Goal: Transaction & Acquisition: Purchase product/service

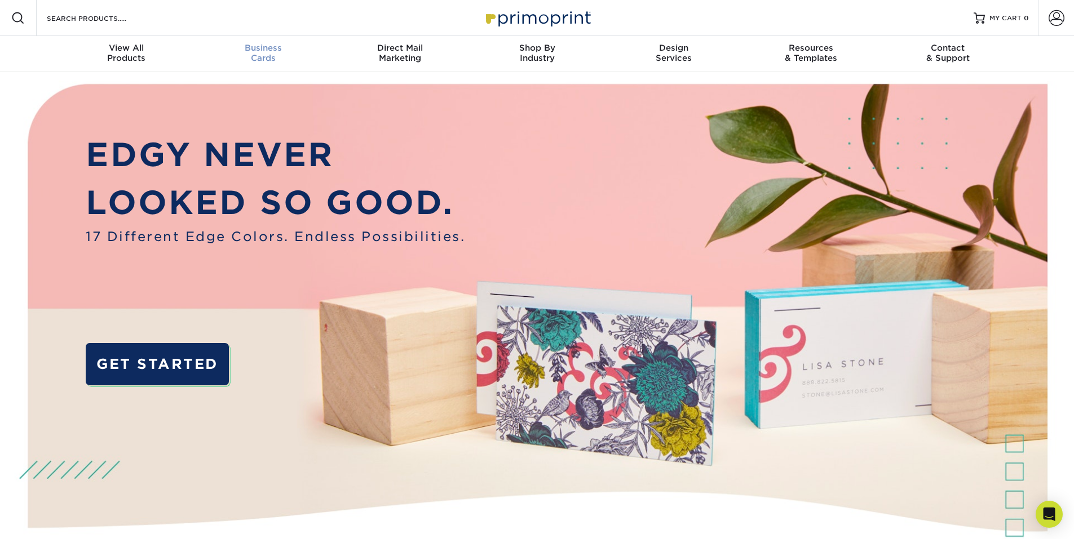
click at [251, 42] on link "Business Cards" at bounding box center [262, 54] width 137 height 36
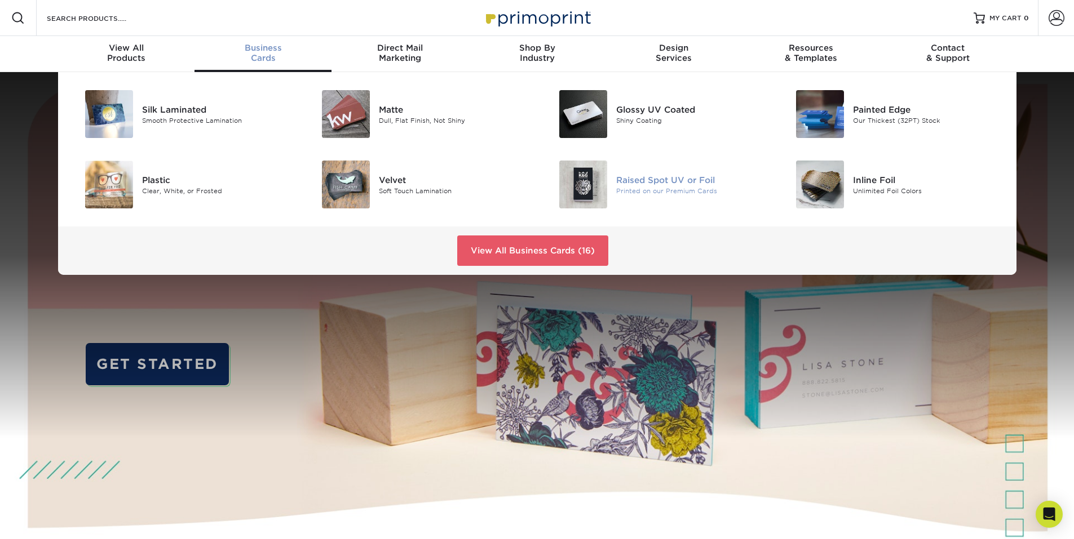
click at [654, 182] on div "Raised Spot UV or Foil" at bounding box center [690, 180] width 149 height 12
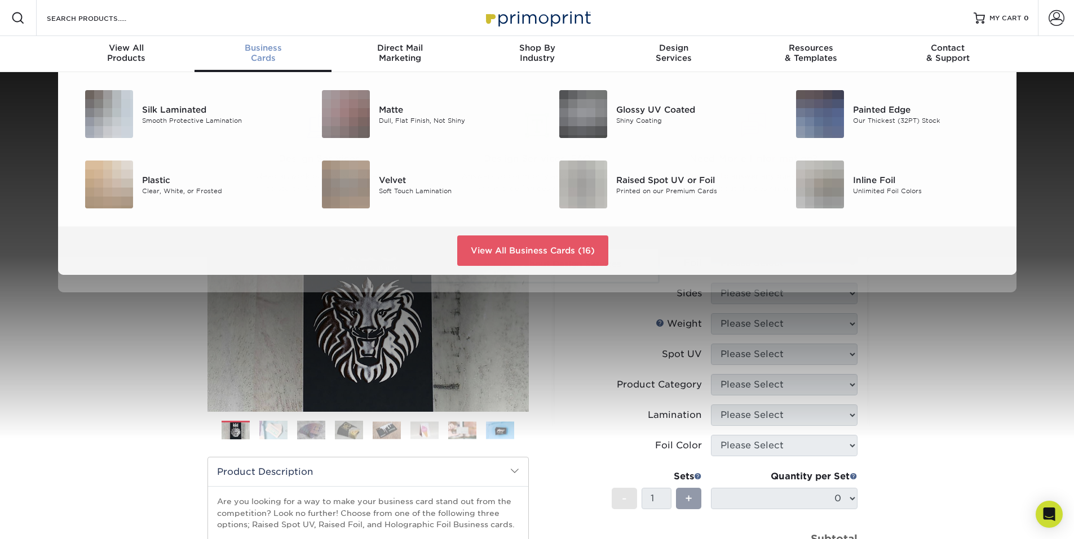
click at [276, 56] on div "Business Cards" at bounding box center [262, 53] width 137 height 20
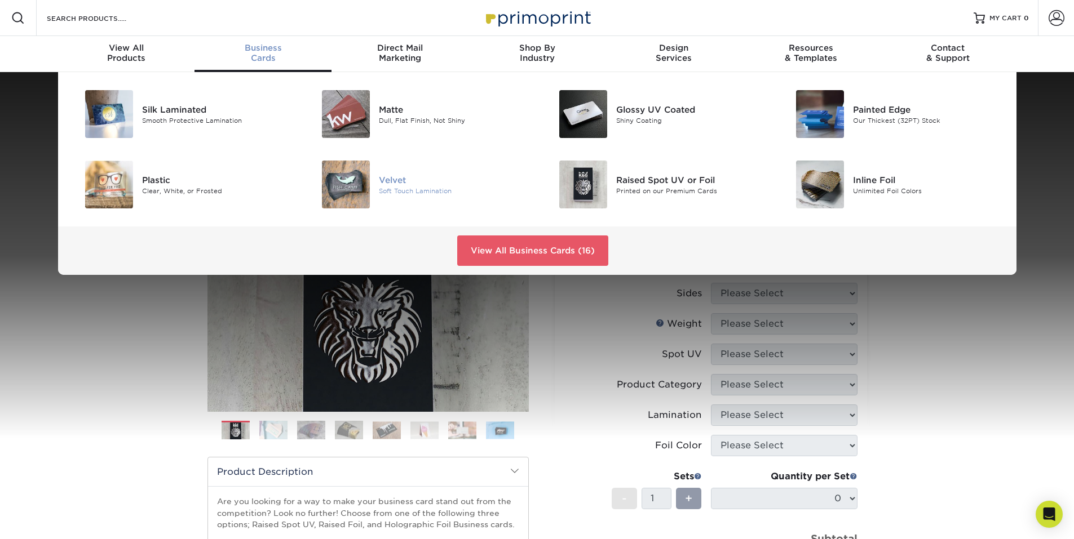
click at [400, 178] on div "Velvet" at bounding box center [453, 180] width 149 height 12
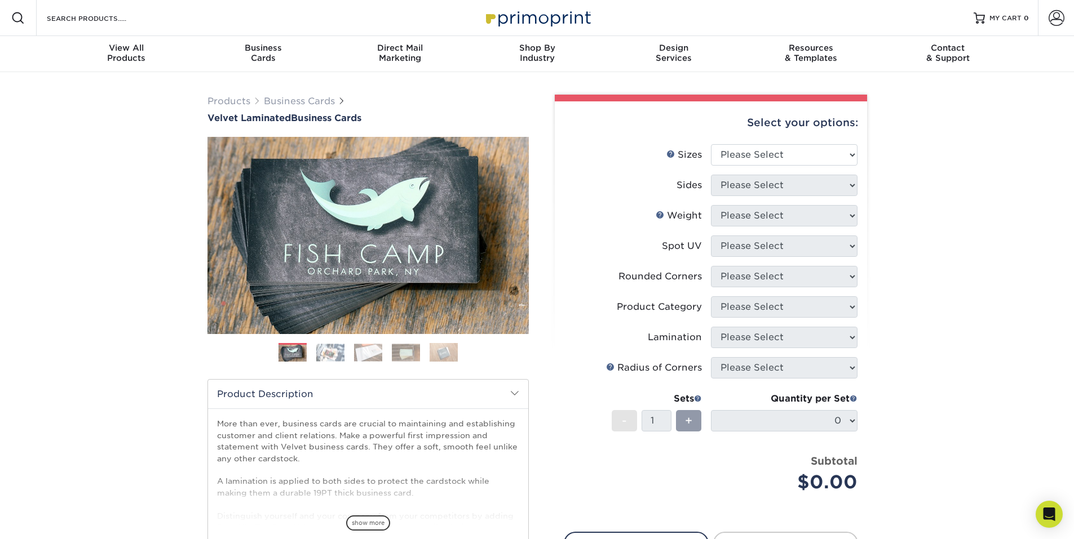
click at [334, 348] on img at bounding box center [330, 352] width 28 height 17
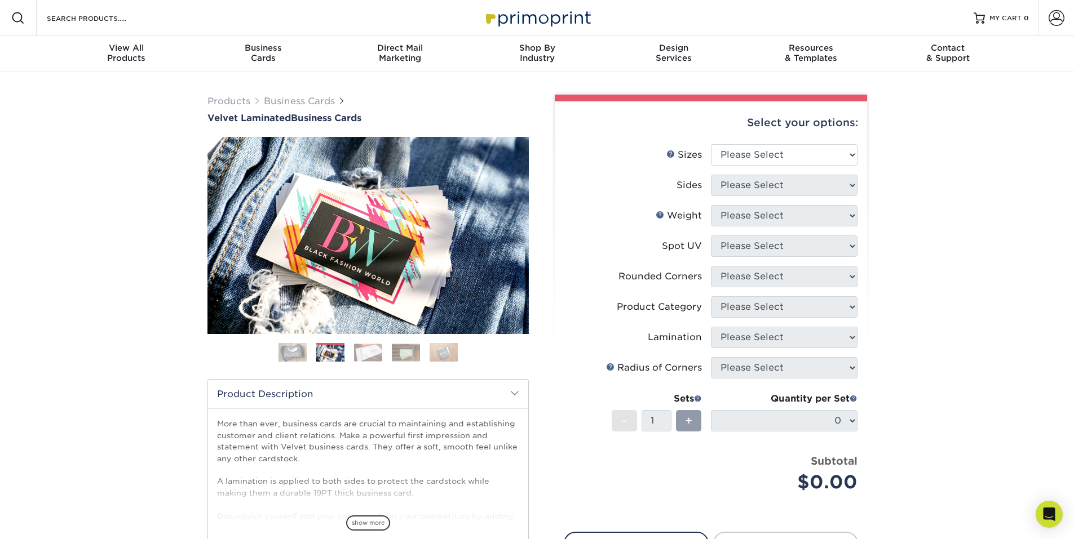
click at [377, 347] on img at bounding box center [368, 352] width 28 height 17
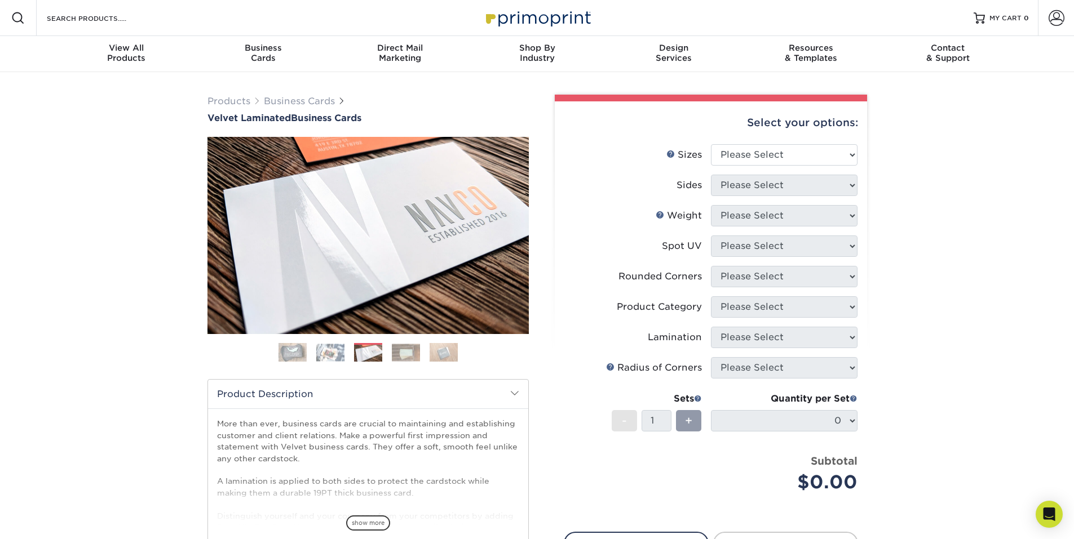
click at [414, 348] on img at bounding box center [406, 352] width 28 height 17
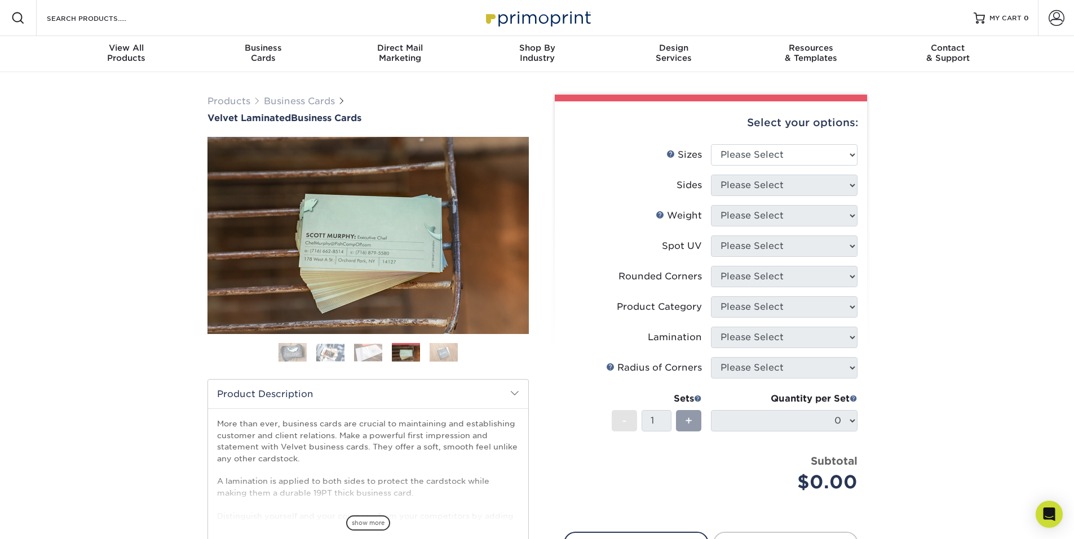
click at [444, 351] on img at bounding box center [444, 353] width 28 height 20
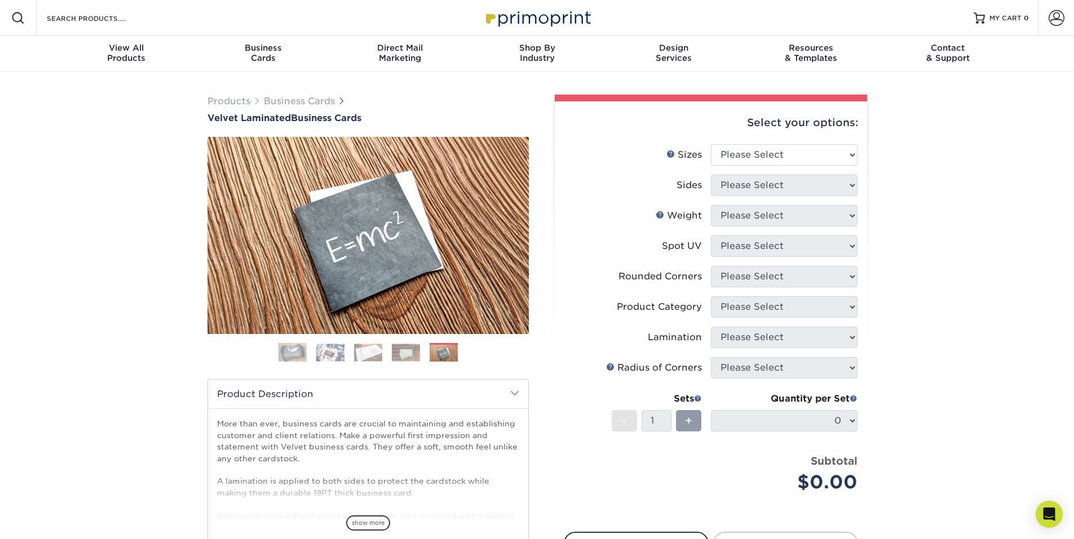
click at [289, 347] on img at bounding box center [292, 353] width 28 height 28
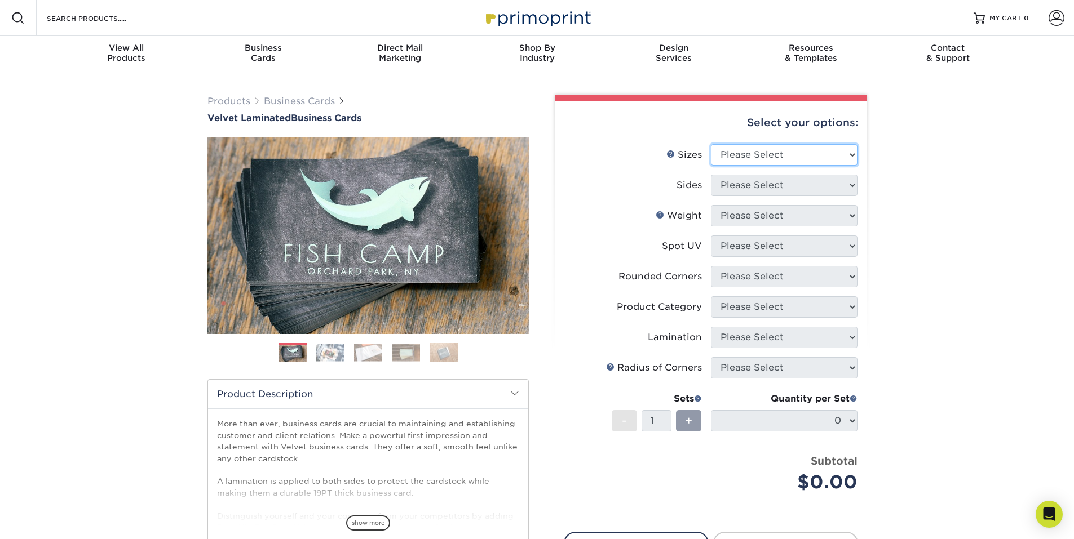
click at [790, 164] on select "Please Select 1.5" x 3.5" - Mini 1.75" x 3.5" - Mini 2" x 2" - Square 2" x 3" -…" at bounding box center [784, 154] width 147 height 21
select select "2.00x3.50"
click at [711, 144] on select "Please Select 1.5" x 3.5" - Mini 1.75" x 3.5" - Mini 2" x 2" - Square 2" x 3" -…" at bounding box center [784, 154] width 147 height 21
click at [765, 189] on select "Please Select Print Both Sides Print Front Only" at bounding box center [784, 185] width 147 height 21
select select "13abbda7-1d64-4f25-8bb2-c179b224825d"
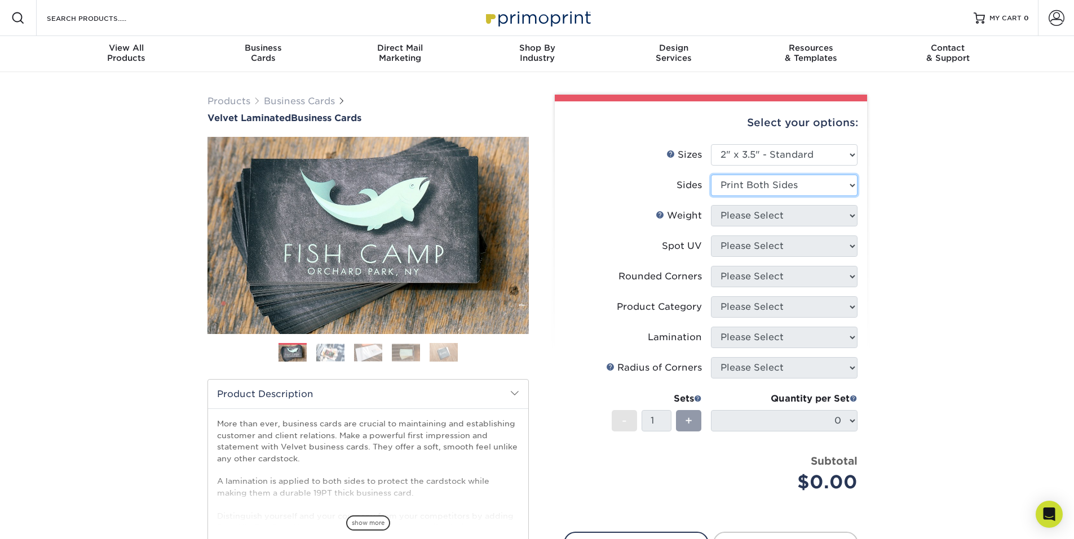
click at [711, 175] on select "Please Select Print Both Sides Print Front Only" at bounding box center [784, 185] width 147 height 21
click at [807, 218] on select "Please Select 16PT" at bounding box center [784, 215] width 147 height 21
select select "16PT"
click at [711, 205] on select "Please Select 16PT" at bounding box center [784, 215] width 147 height 21
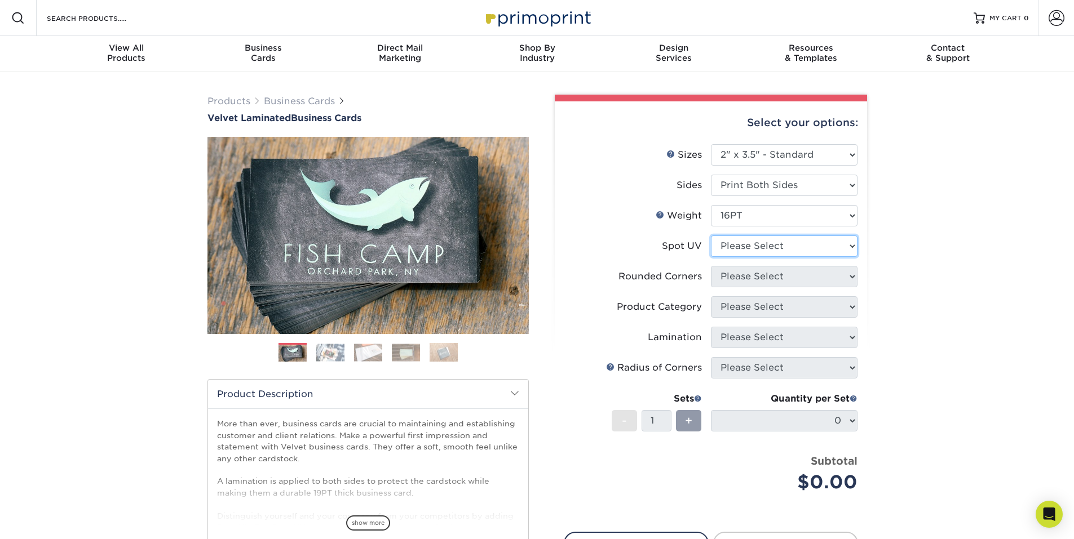
click at [772, 243] on select "Please Select No Spot UV Front and Back (Both Sides) Front Only Back Only" at bounding box center [784, 246] width 147 height 21
select select "1"
click at [711, 236] on select "Please Select No Spot UV Front and Back (Both Sides) Front Only Back Only" at bounding box center [784, 246] width 147 height 21
click at [803, 278] on select "Please Select Yes - Round 2 Corners Yes - Round 4 Corners No" at bounding box center [784, 276] width 147 height 21
select select "0"
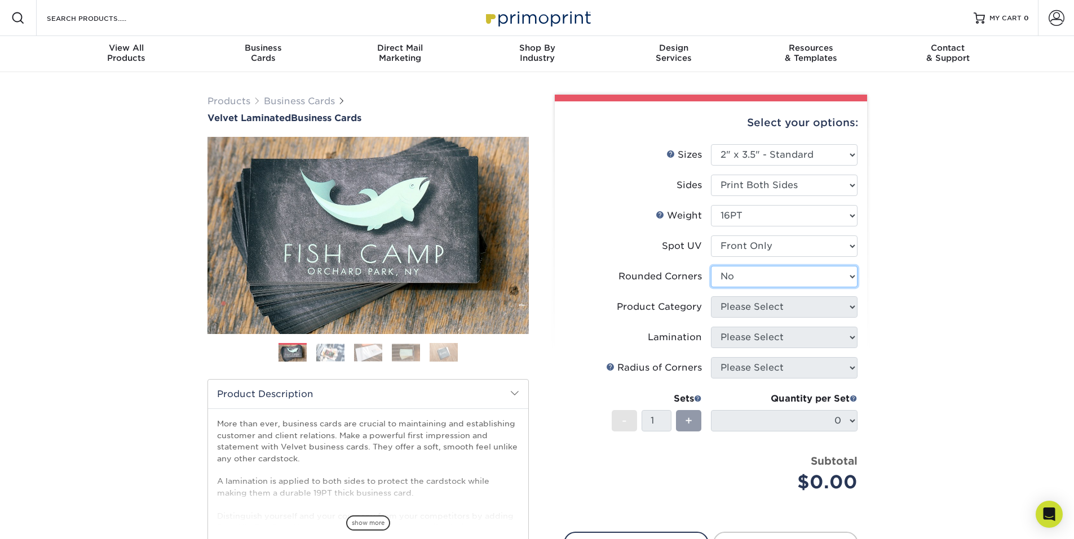
click at [711, 266] on select "Please Select Yes - Round 2 Corners Yes - Round 4 Corners No" at bounding box center [784, 276] width 147 height 21
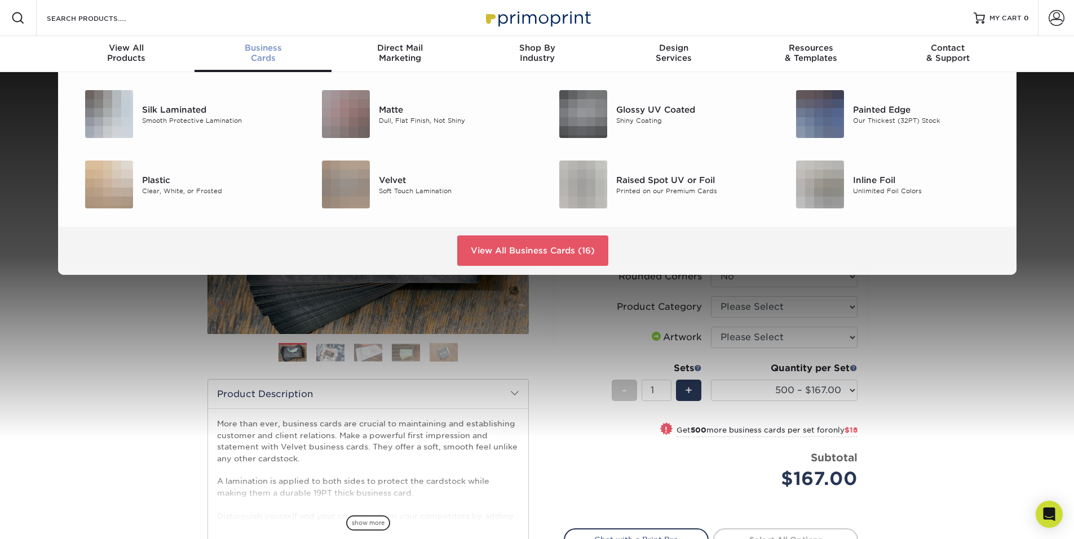
click at [279, 51] on span "Business" at bounding box center [262, 48] width 137 height 10
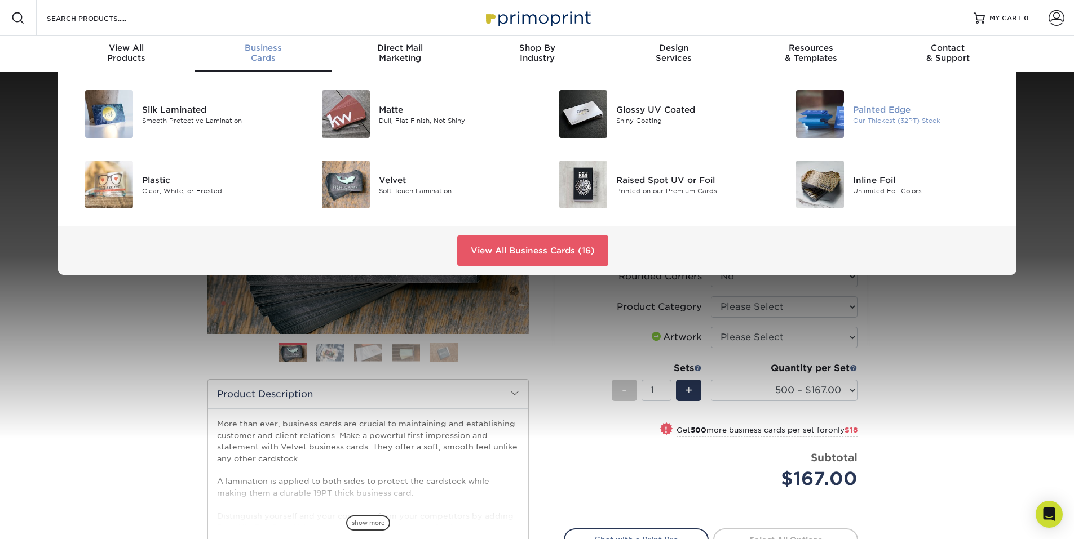
click at [857, 110] on div "Painted Edge" at bounding box center [927, 109] width 149 height 12
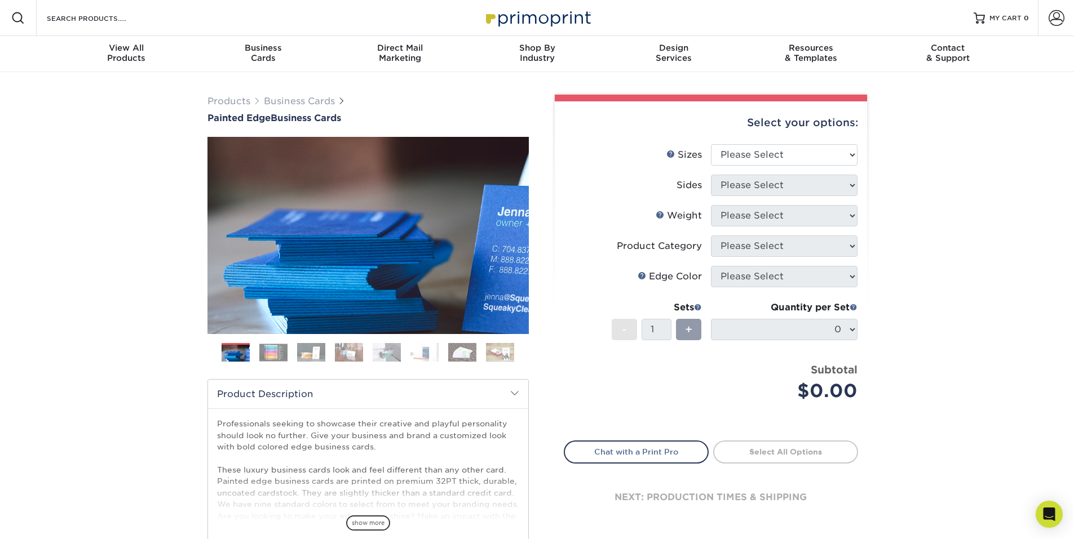
click at [793, 140] on div "Select your options:" at bounding box center [711, 122] width 294 height 43
click at [760, 153] on select "Please Select 2" x 3.5" - Standard 2.125" x 3.375" - European 2.5" x 2.5" - Squ…" at bounding box center [784, 154] width 147 height 21
select select "2.00x3.50"
click at [711, 144] on select "Please Select 2" x 3.5" - Standard 2.125" x 3.375" - European 2.5" x 2.5" - Squ…" at bounding box center [784, 154] width 147 height 21
click at [786, 187] on select "Please Select Print Both Sides Print Front Only" at bounding box center [784, 185] width 147 height 21
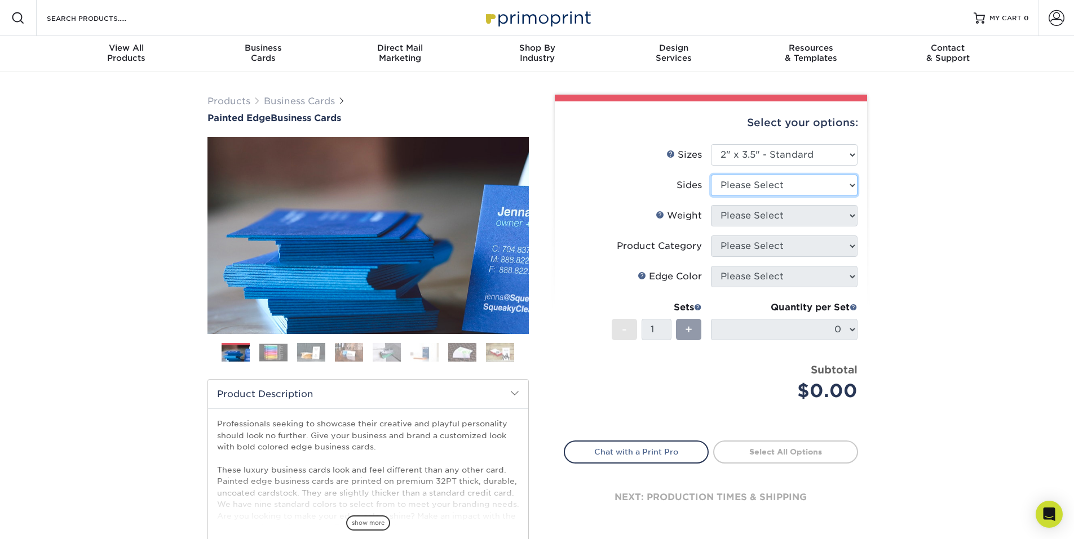
select select "13abbda7-1d64-4f25-8bb2-c179b224825d"
click at [711, 175] on select "Please Select Print Both Sides Print Front Only" at bounding box center [784, 185] width 147 height 21
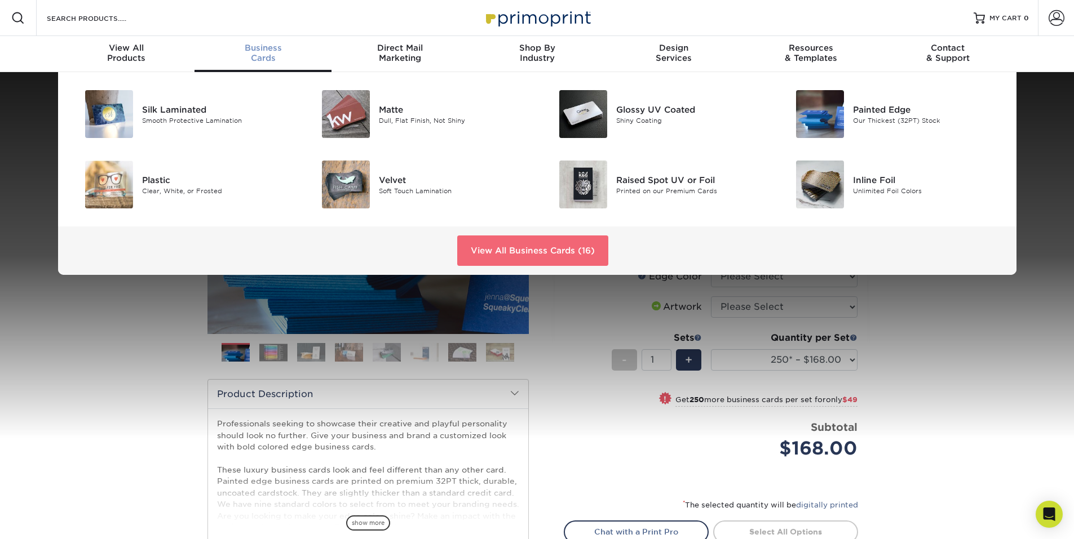
click at [577, 241] on link "View All Business Cards (16)" at bounding box center [532, 251] width 151 height 30
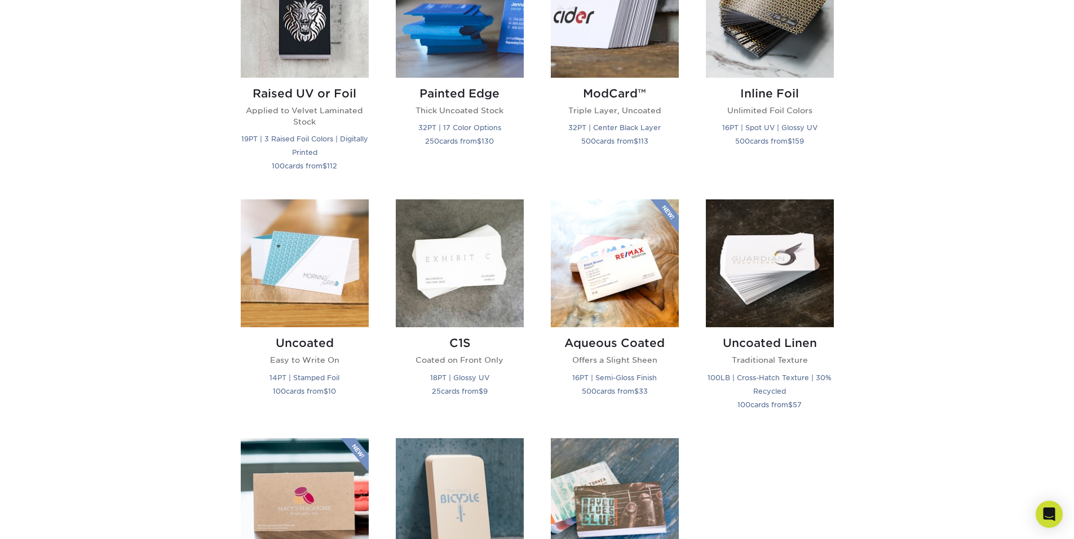
scroll to position [1015, 0]
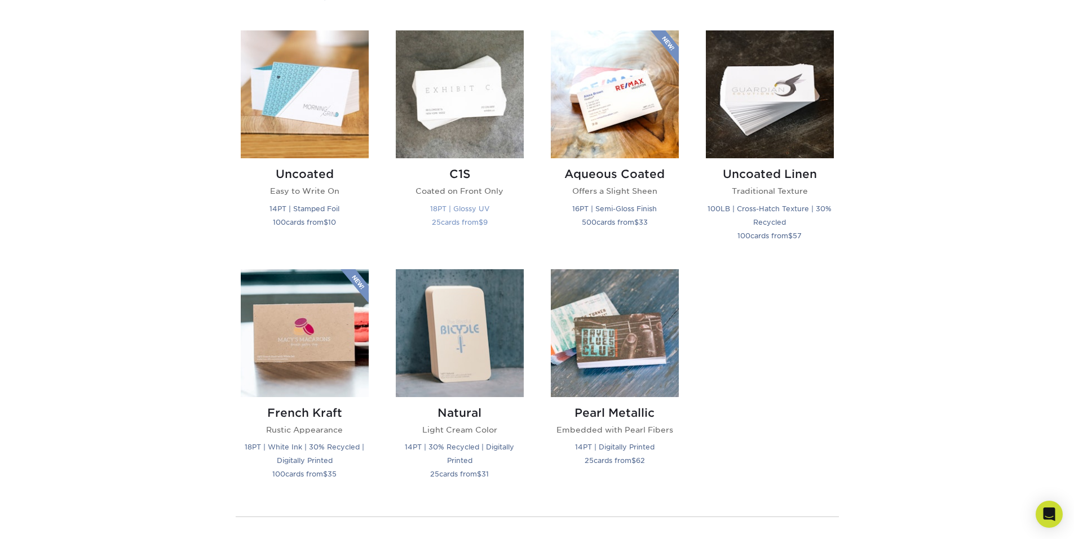
click at [457, 192] on p "Coated on Front Only" at bounding box center [460, 190] width 128 height 11
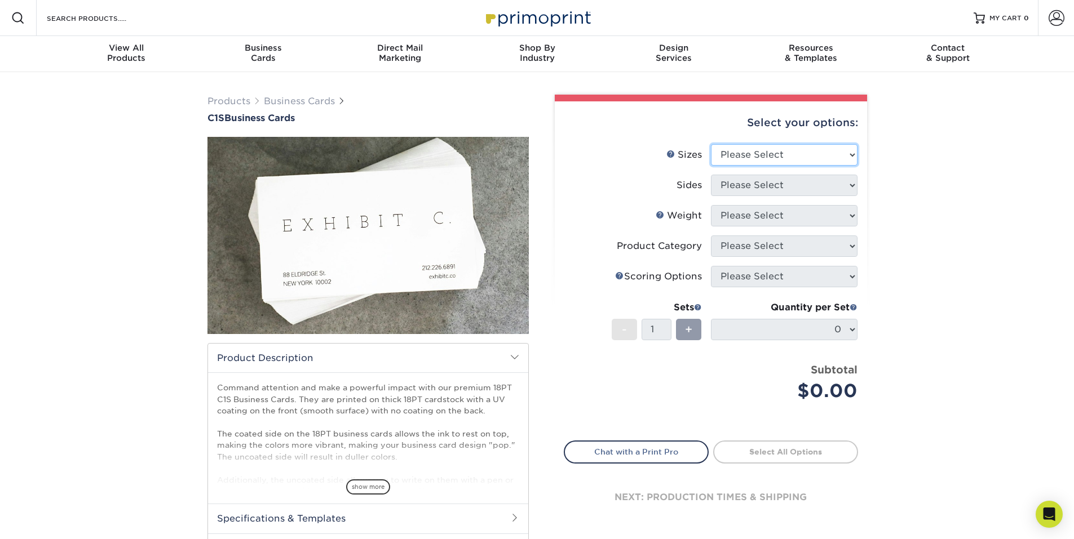
click at [771, 163] on select "Please Select 2" x 3.5" - Standard 2.125" x 3.375" - European 2.5" x 2.5" - Squ…" at bounding box center [784, 154] width 147 height 21
select select "2.00x3.50"
click at [711, 144] on select "Please Select 2" x 3.5" - Standard 2.125" x 3.375" - European 2.5" x 2.5" - Squ…" at bounding box center [784, 154] width 147 height 21
click at [800, 189] on select "Please Select Print Both Sides Print Front Only" at bounding box center [784, 185] width 147 height 21
select select "13abbda7-1d64-4f25-8bb2-c179b224825d"
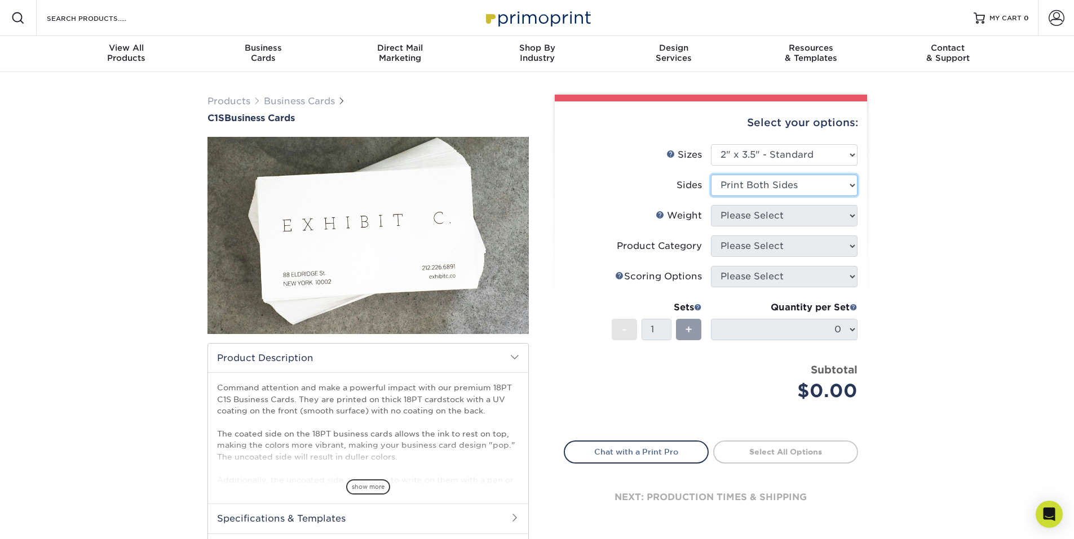
click at [711, 175] on select "Please Select Print Both Sides Print Front Only" at bounding box center [784, 185] width 147 height 21
click at [800, 219] on select "Please Select 18PT C1S" at bounding box center [784, 215] width 147 height 21
select select "18PTC1S"
click at [711, 205] on select "Please Select 18PT C1S" at bounding box center [784, 215] width 147 height 21
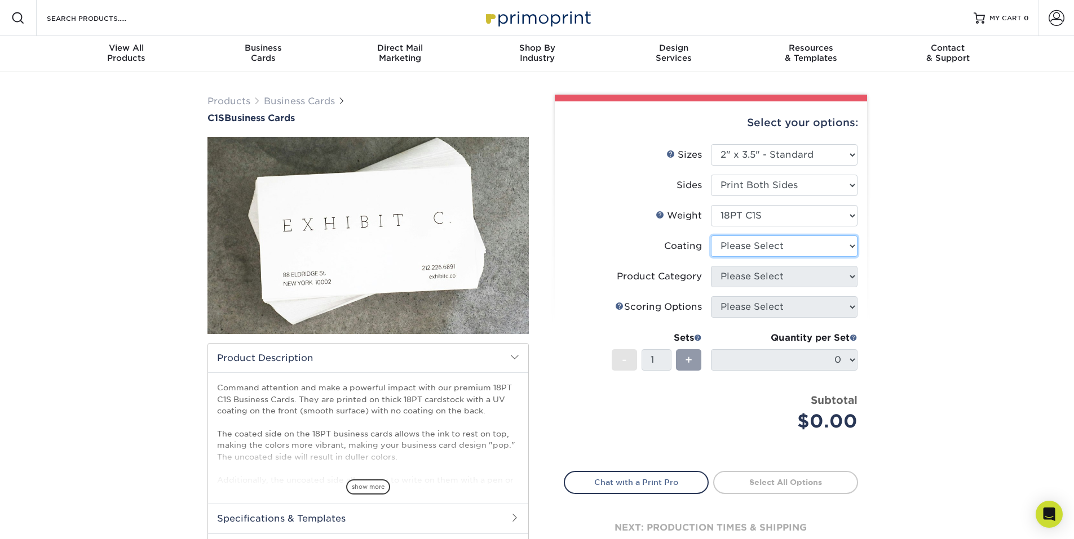
click at [802, 247] on select at bounding box center [784, 246] width 147 height 21
select select "3e7618de-abca-4bda-9f97-8b9129e913d8"
click at [711, 236] on select at bounding box center [784, 246] width 147 height 21
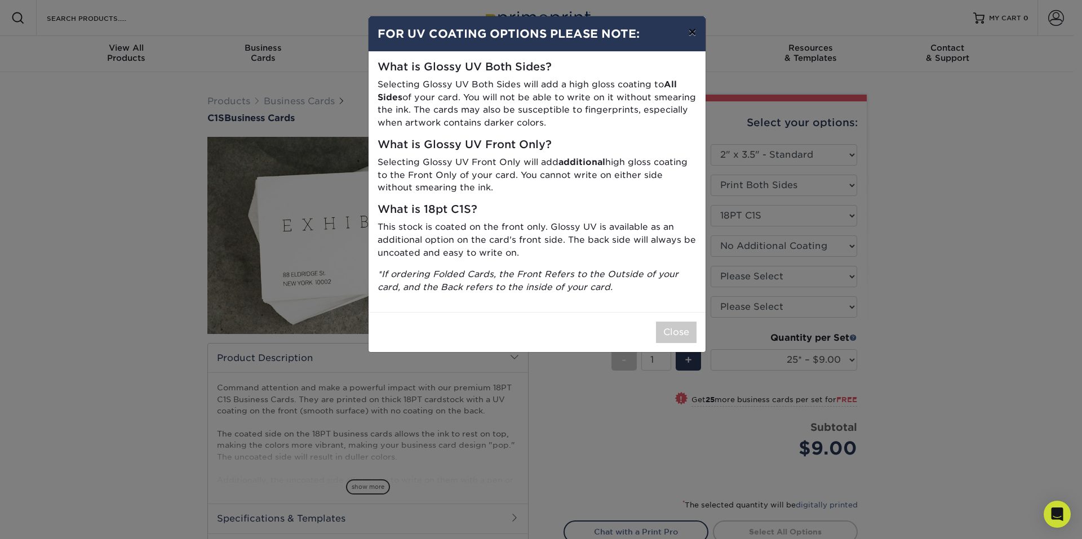
drag, startPoint x: 687, startPoint y: 30, endPoint x: 689, endPoint y: 41, distance: 10.8
click at [687, 30] on button "×" at bounding box center [692, 32] width 26 height 32
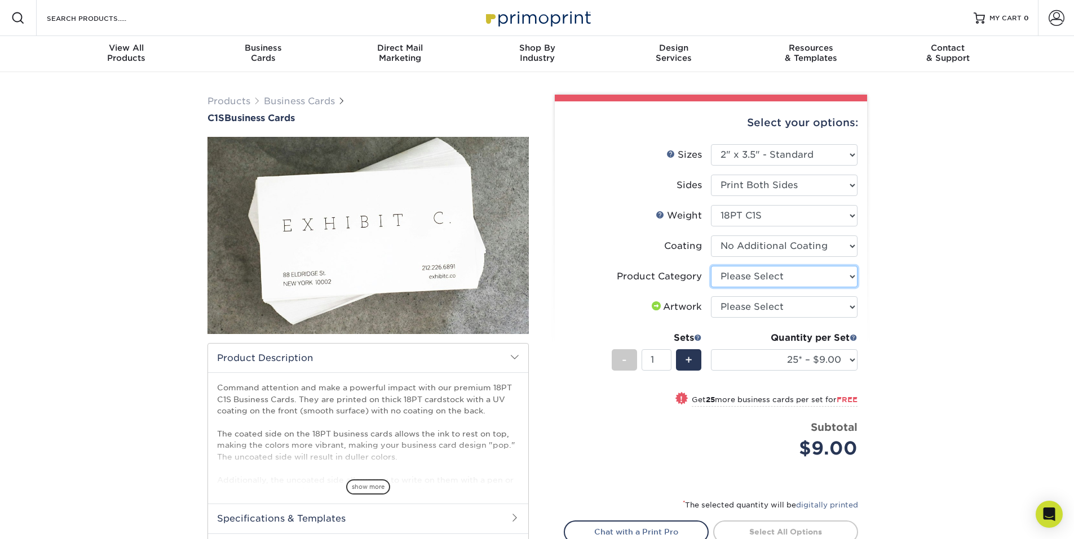
click at [841, 276] on select "Please Select Business Cards" at bounding box center [784, 276] width 147 height 21
select select "3b5148f1-0588-4f88-a218-97bcfdce65c1"
click at [711, 266] on select "Please Select Business Cards" at bounding box center [784, 276] width 147 height 21
click at [846, 305] on select "Please Select I will upload files I need a design - $100" at bounding box center [784, 306] width 147 height 21
select select "upload"
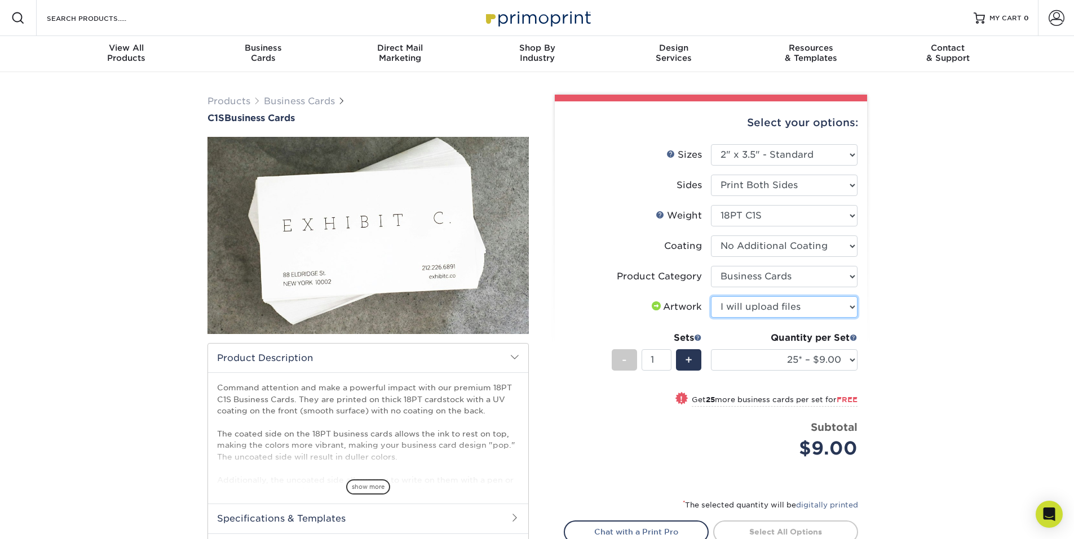
click at [711, 296] on select "Please Select I will upload files I need a design - $100" at bounding box center [784, 306] width 147 height 21
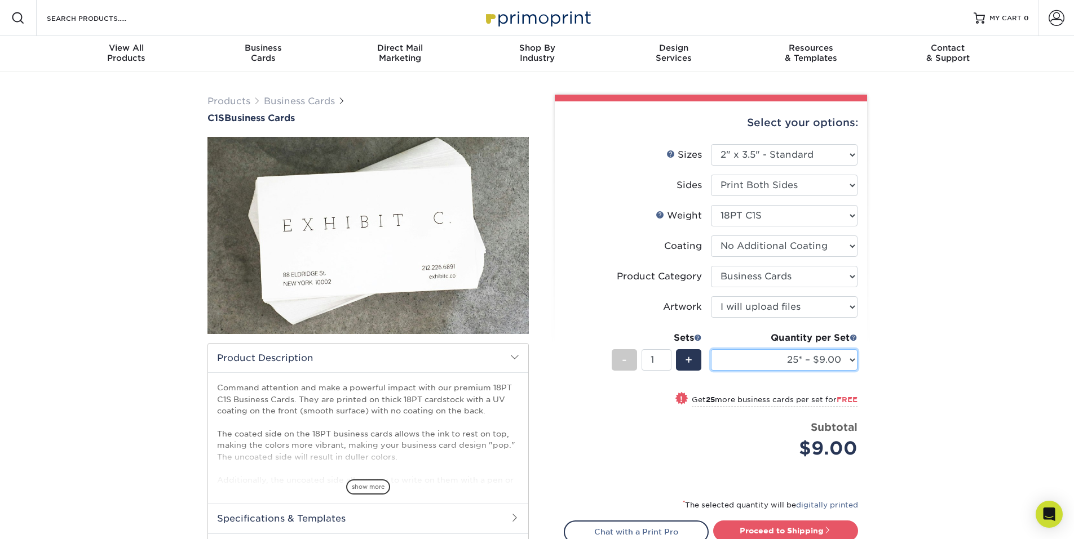
click at [849, 356] on select "25* – $9.00 50* – $9.00 75* – $9.00 100* – $9.00 250* – $19.00 500 – $37.00 100…" at bounding box center [784, 359] width 147 height 21
select select "500 – $37.00"
click at [711, 349] on select "25* – $9.00 50* – $9.00 75* – $9.00 100* – $9.00 250* – $19.00 500 – $37.00 100…" at bounding box center [784, 359] width 147 height 21
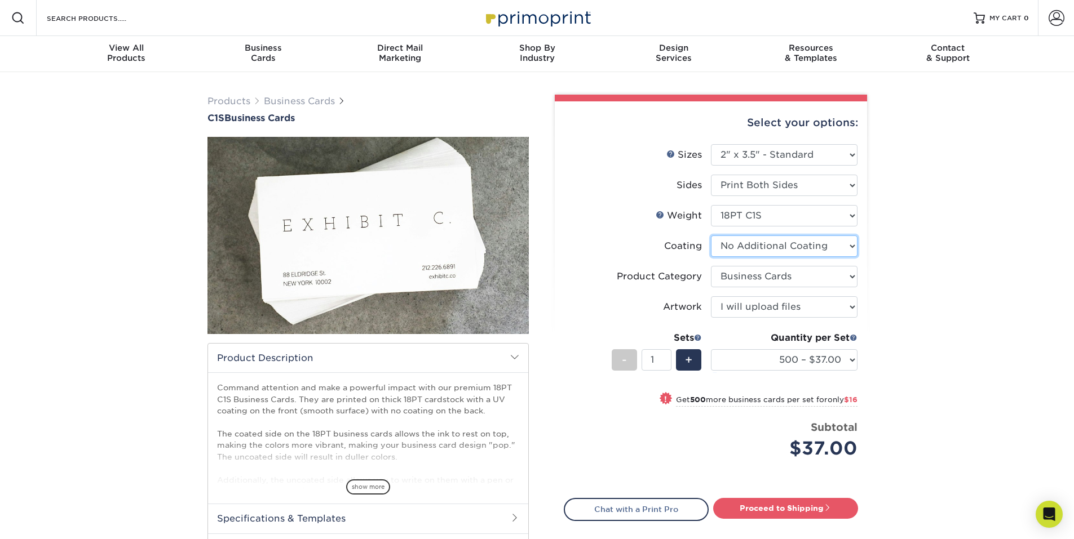
click at [817, 246] on select at bounding box center [784, 246] width 147 height 21
select select "1e8116af-acfc-44b1-83dc-8181aa338834"
click at [711, 236] on select at bounding box center [784, 246] width 147 height 21
select select "-1"
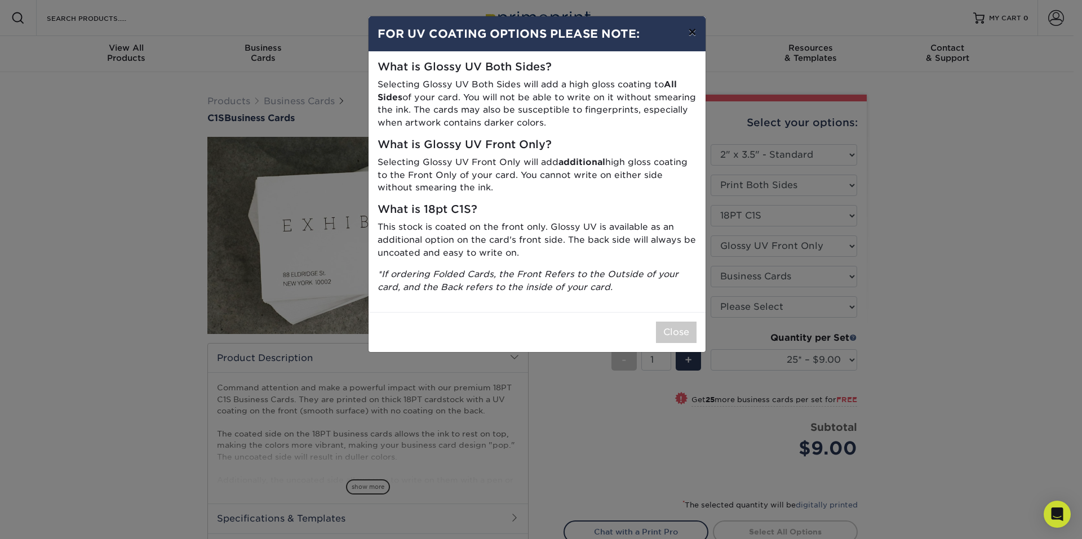
click at [691, 32] on button "×" at bounding box center [692, 32] width 26 height 32
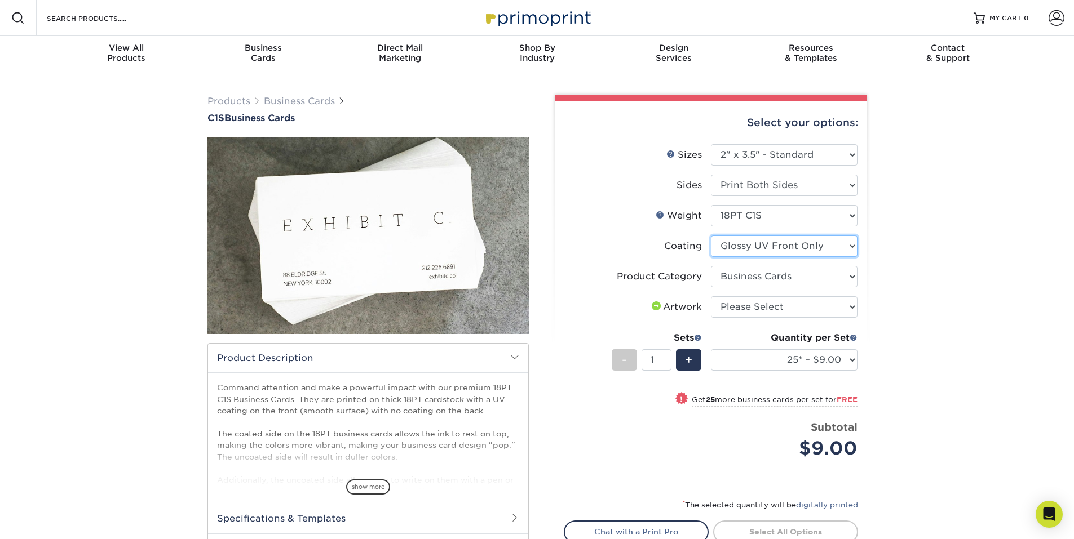
click at [785, 240] on select at bounding box center [784, 246] width 147 height 21
select select "3e7618de-abca-4bda-9f97-8b9129e913d8"
click at [711, 236] on select at bounding box center [784, 246] width 147 height 21
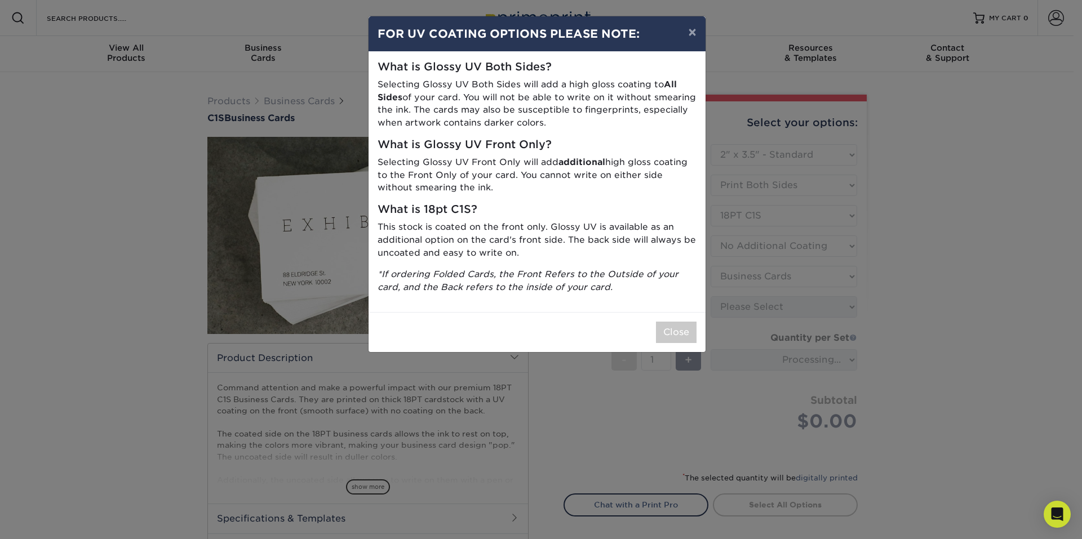
click at [675, 317] on div "Close" at bounding box center [537, 332] width 337 height 40
click at [674, 328] on button "Close" at bounding box center [676, 332] width 41 height 21
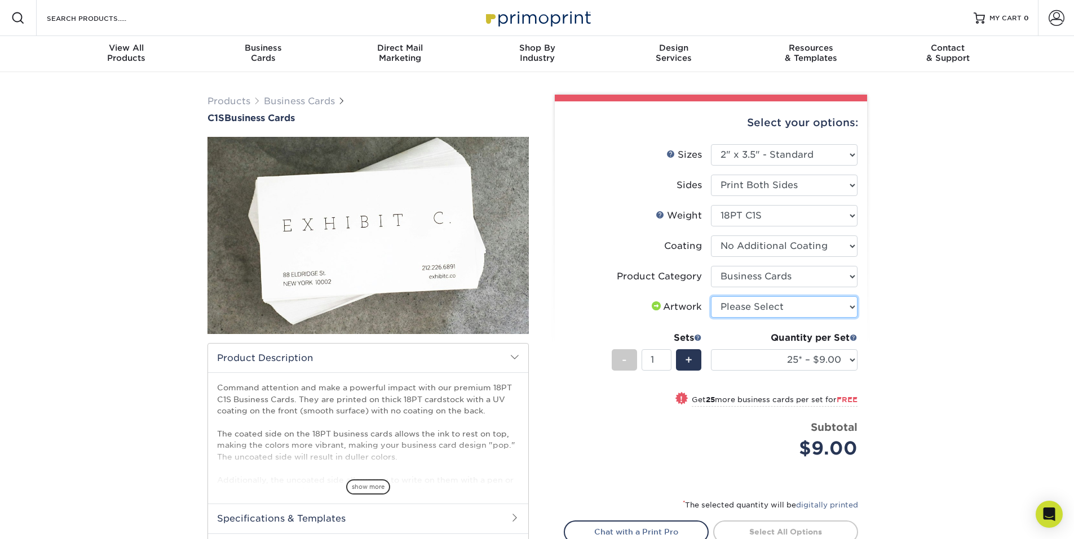
click at [796, 302] on select "Please Select I will upload files I need a design - $100" at bounding box center [784, 306] width 147 height 21
select select "upload"
click at [711, 296] on select "Please Select I will upload files I need a design - $100" at bounding box center [784, 306] width 147 height 21
click at [849, 344] on div "Quantity per Set" at bounding box center [784, 338] width 147 height 14
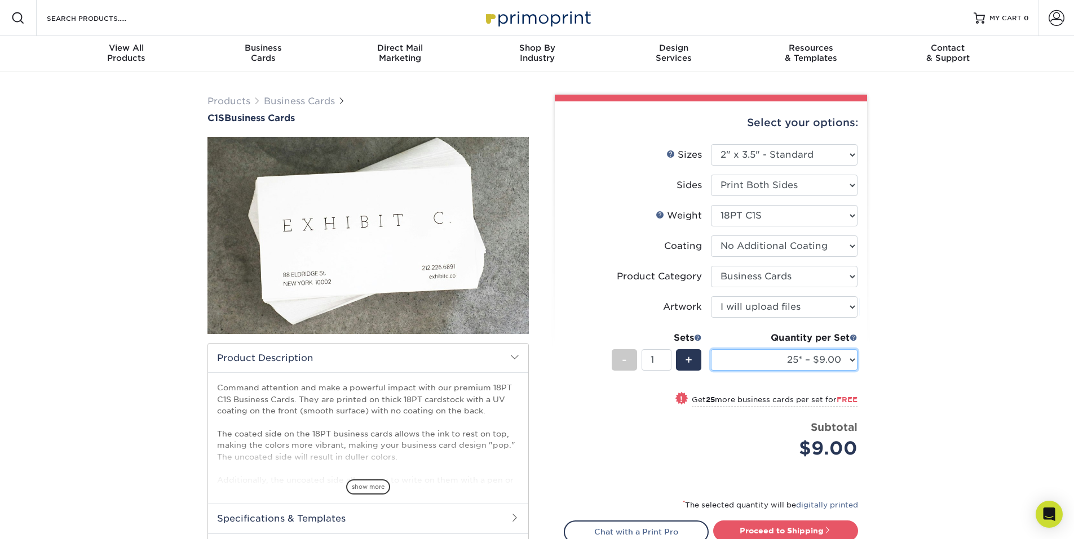
click at [847, 354] on select "25* – $9.00 50* – $9.00 75* – $9.00 100* – $9.00 250* – $19.00 500 – $37.00 100…" at bounding box center [784, 359] width 147 height 21
select select "500 – $37.00"
click at [711, 349] on select "25* – $9.00 50* – $9.00 75* – $9.00 100* – $9.00 250* – $19.00 500 – $37.00 100…" at bounding box center [784, 359] width 147 height 21
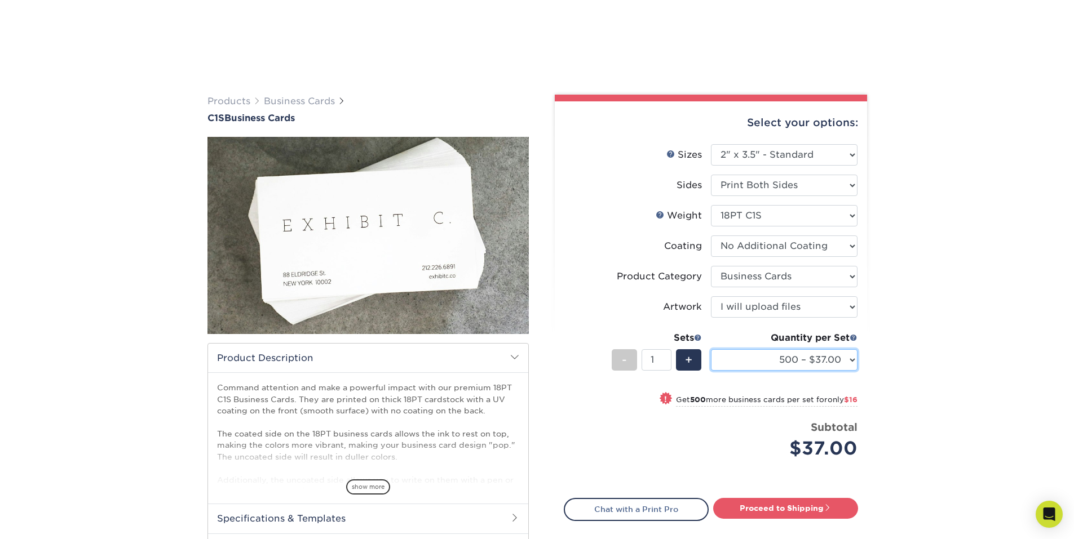
scroll to position [169, 0]
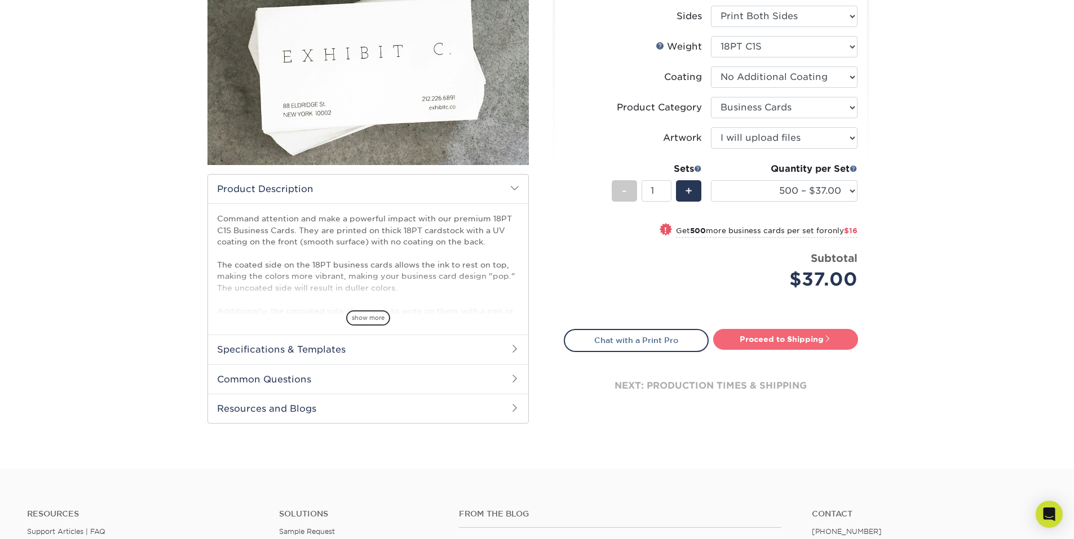
click at [821, 338] on link "Proceed to Shipping" at bounding box center [785, 339] width 145 height 20
type input "Set 1"
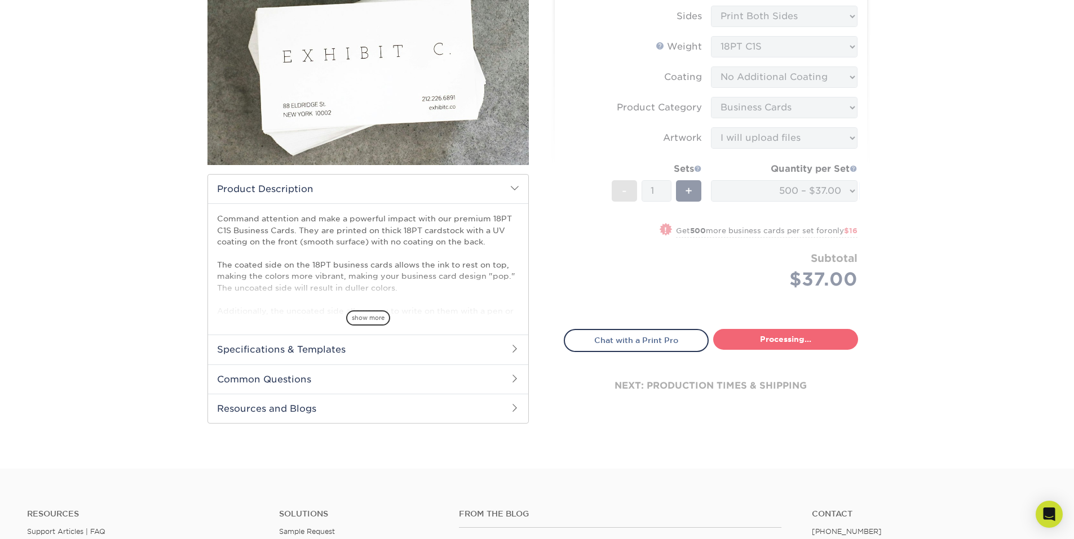
select select "46cafbd3-5a1e-4125-b256-d7550e8619c5"
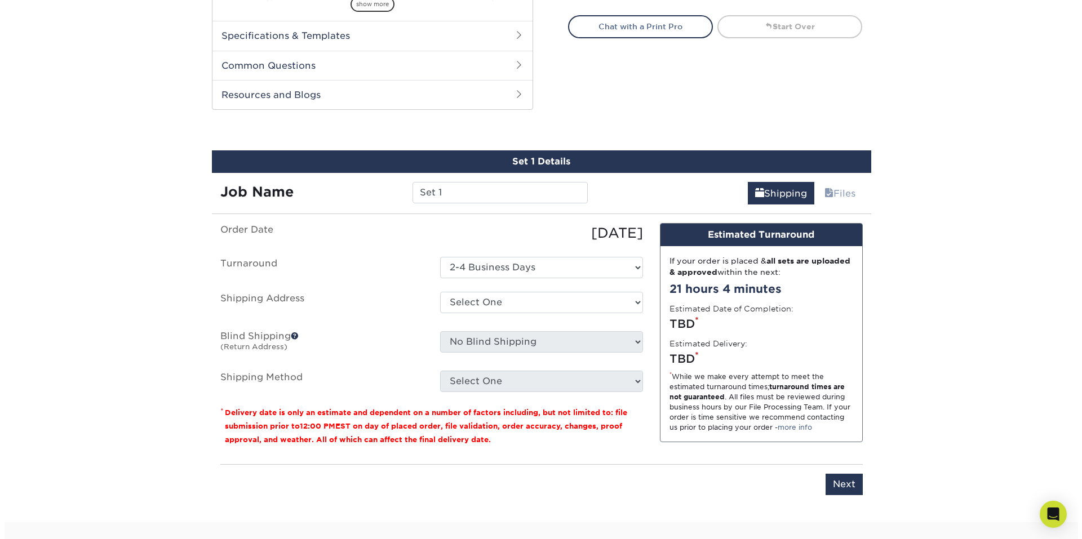
scroll to position [538, 0]
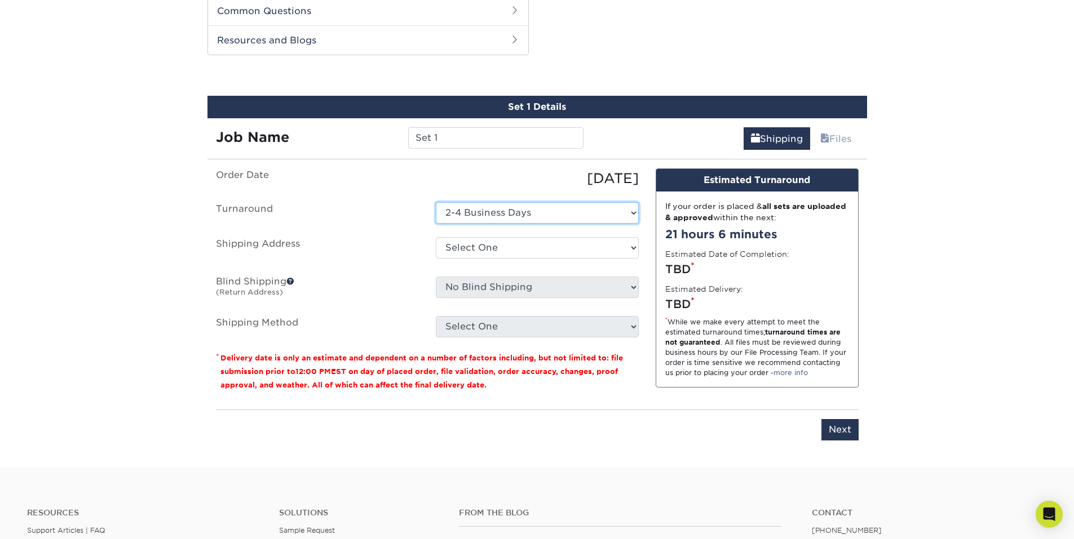
click at [547, 217] on select "Select One 2-4 Business Days" at bounding box center [537, 212] width 203 height 21
click at [547, 214] on select "Select One 2-4 Business Days" at bounding box center [537, 212] width 203 height 21
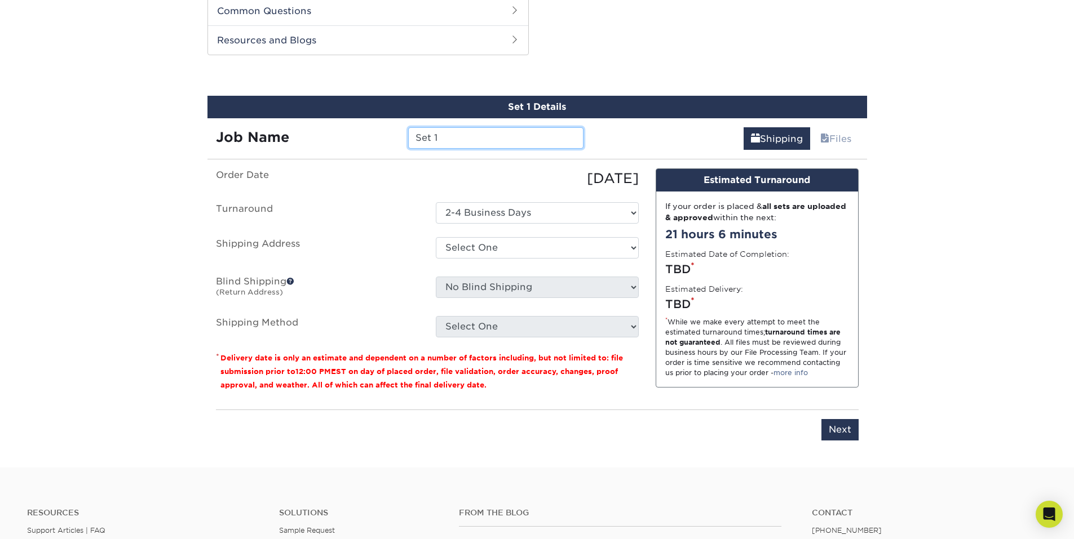
click at [450, 136] on input "Set 1" at bounding box center [495, 137] width 175 height 21
type input "S"
type input "Manticore"
click at [538, 245] on select "Select One + Add New Address - Login" at bounding box center [537, 247] width 203 height 21
select select "newaddress"
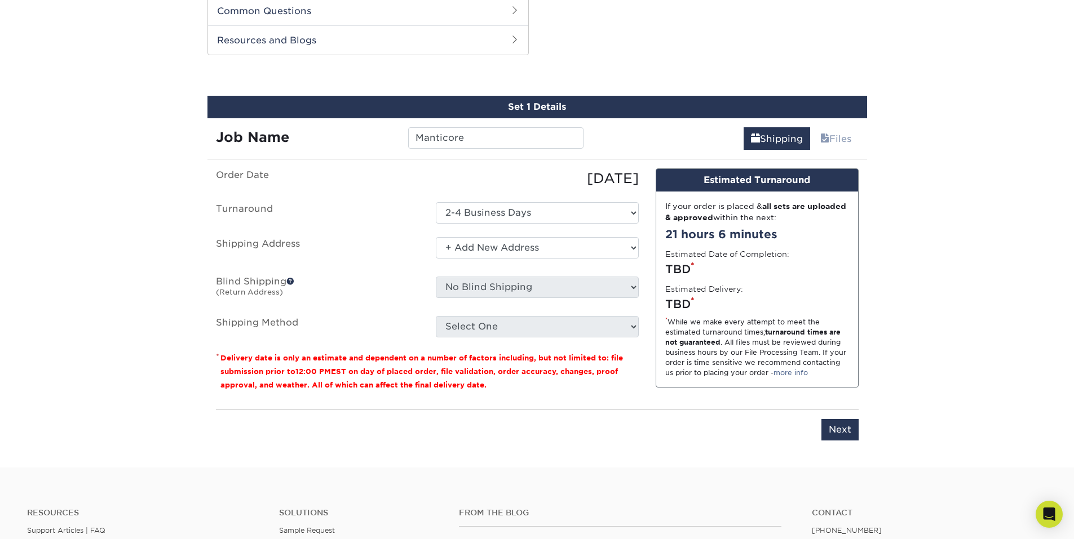
click at [436, 237] on select "Select One + Add New Address - Login" at bounding box center [537, 247] width 203 height 21
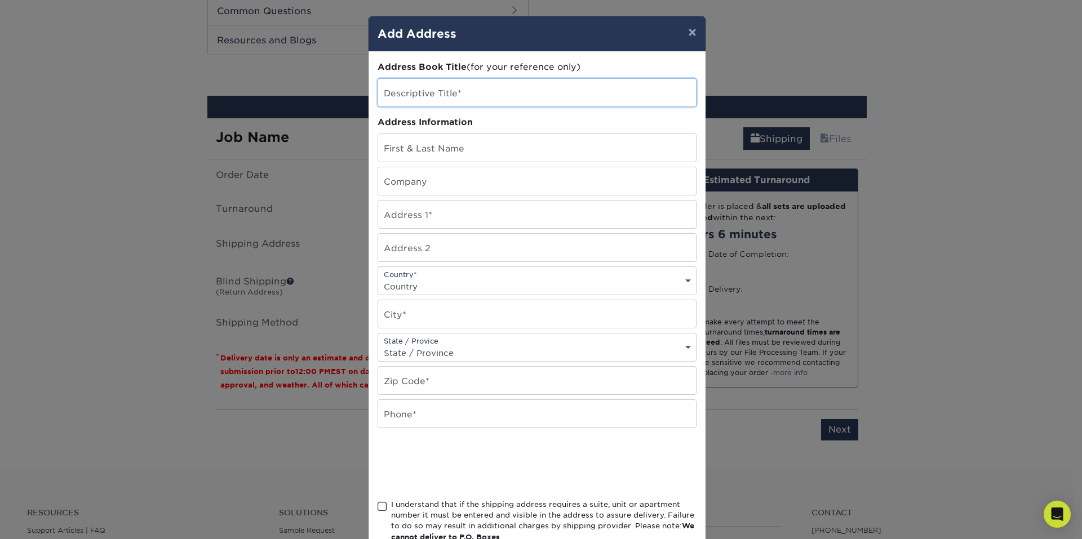
click at [404, 92] on input "text" at bounding box center [537, 93] width 318 height 28
type input "Manticore Printworks"
type input "Brian Preston"
type input "Manticore Printworks"
type input "65 Harrington Rd"
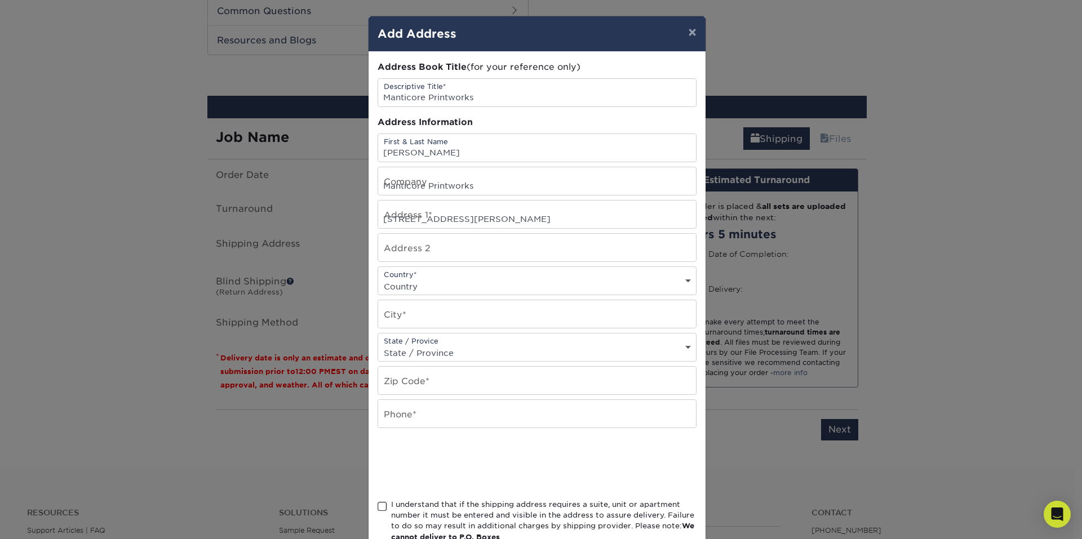
select select "US"
type input "Chicopee"
select select "MA"
type input "01020"
type input "4133351795"
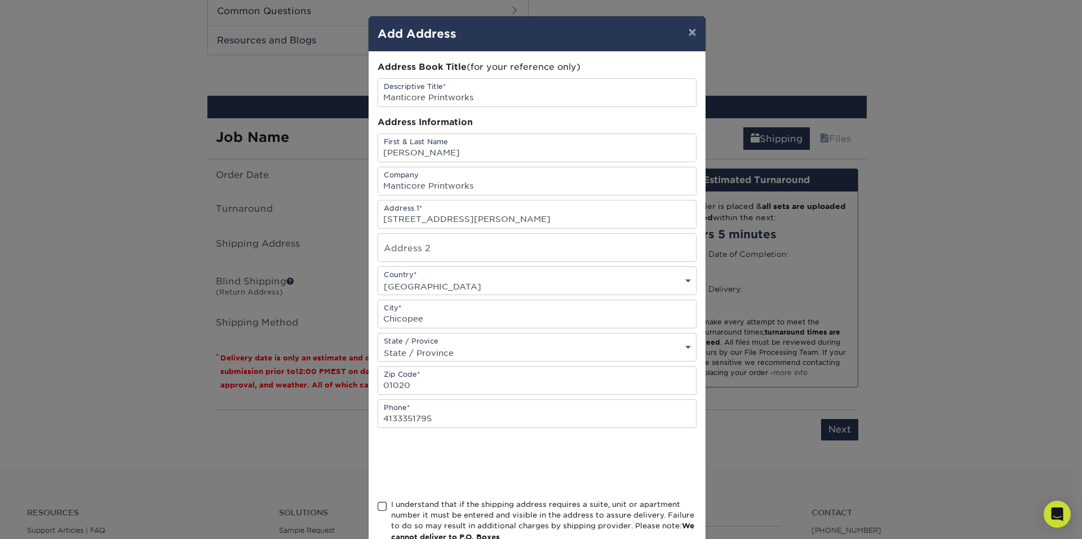
scroll to position [73, 0]
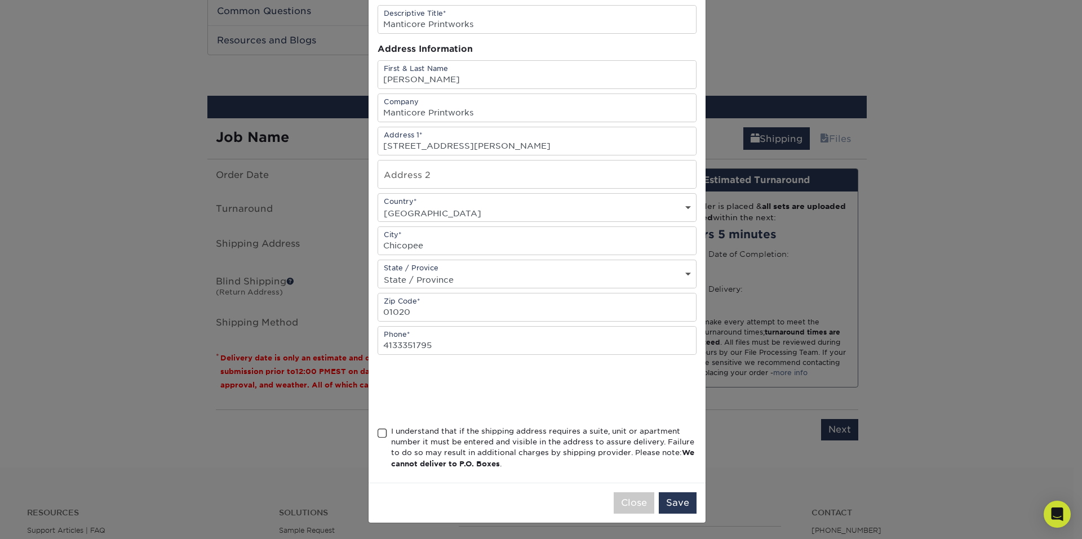
click at [379, 431] on span at bounding box center [383, 433] width 10 height 11
click at [0, 0] on input "I understand that if the shipping address requires a suite, unit or apartment n…" at bounding box center [0, 0] width 0 height 0
click at [669, 504] on button "Save" at bounding box center [678, 503] width 38 height 21
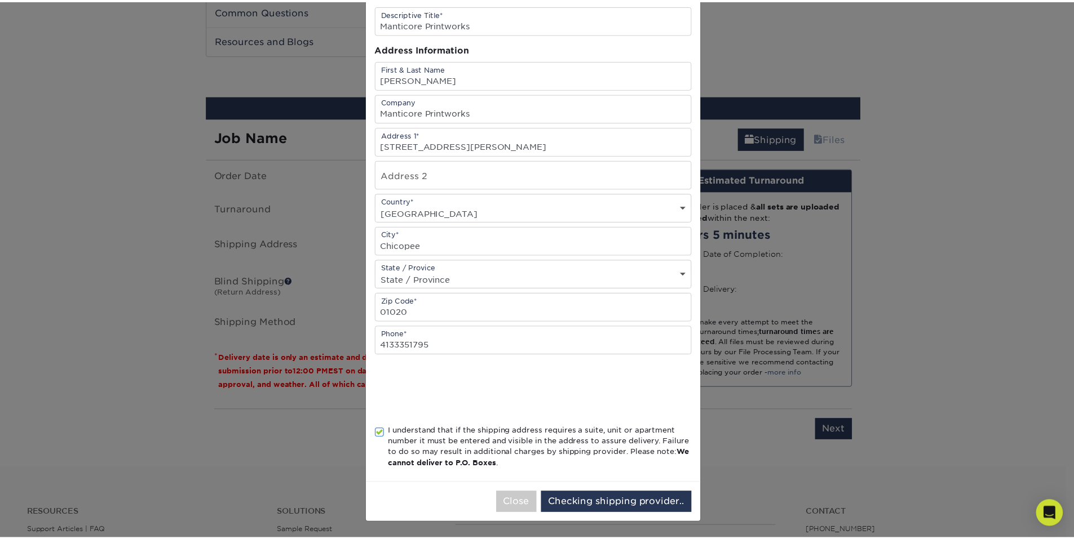
scroll to position [0, 0]
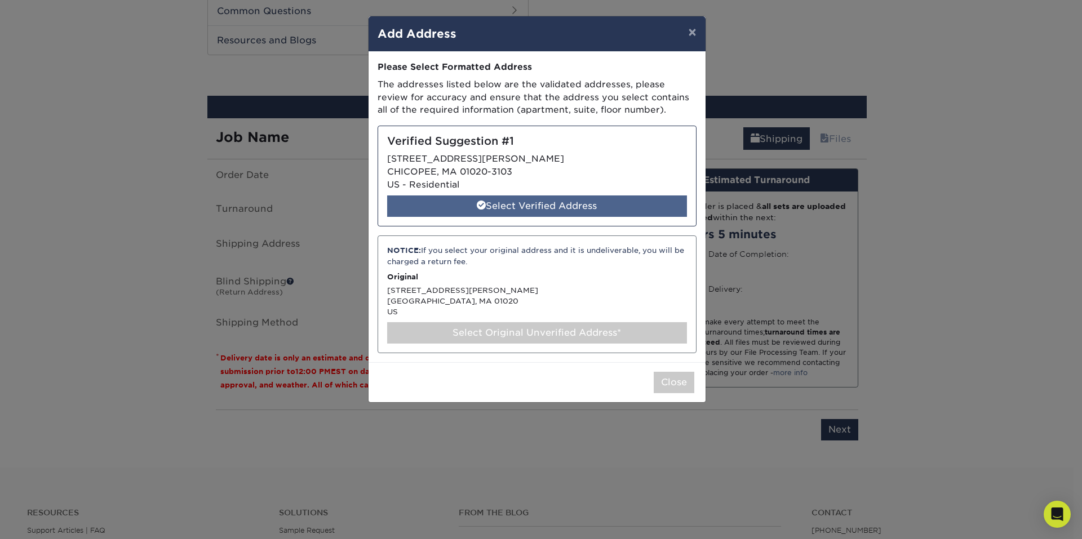
click at [565, 200] on div "Select Verified Address" at bounding box center [537, 206] width 300 height 21
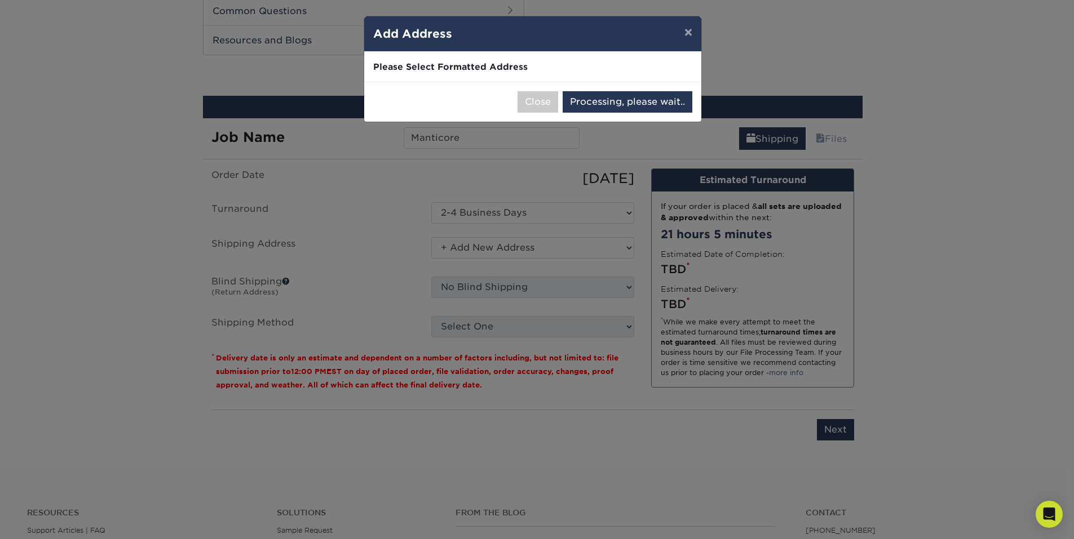
select select "285697"
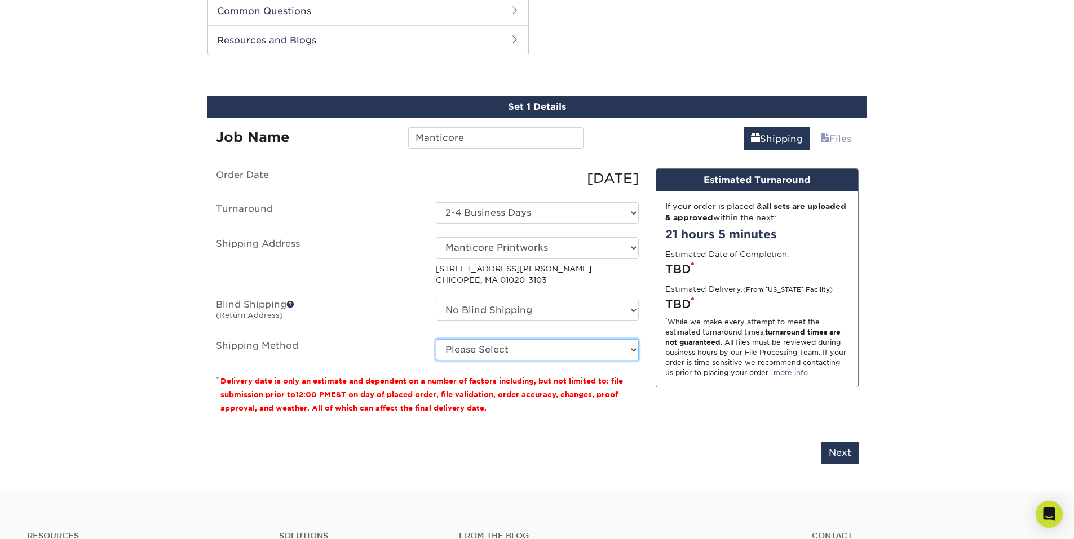
click at [526, 350] on select "Please Select Ground Shipping (+$8.96) 3 Day Shipping Service (+$20.04) 2 Day A…" at bounding box center [537, 349] width 203 height 21
click at [436, 339] on select "Please Select Ground Shipping (+$8.96) 3 Day Shipping Service (+$20.04) 2 Day A…" at bounding box center [537, 349] width 203 height 21
click at [548, 349] on select "Please Select Ground Shipping (+$8.96) 3 Day Shipping Service (+$20.04) 2 Day A…" at bounding box center [537, 349] width 203 height 21
select select "13"
click at [436, 339] on select "Please Select Ground Shipping (+$8.96) 3 Day Shipping Service (+$20.04) 2 Day A…" at bounding box center [537, 349] width 203 height 21
